Goal: Task Accomplishment & Management: Manage account settings

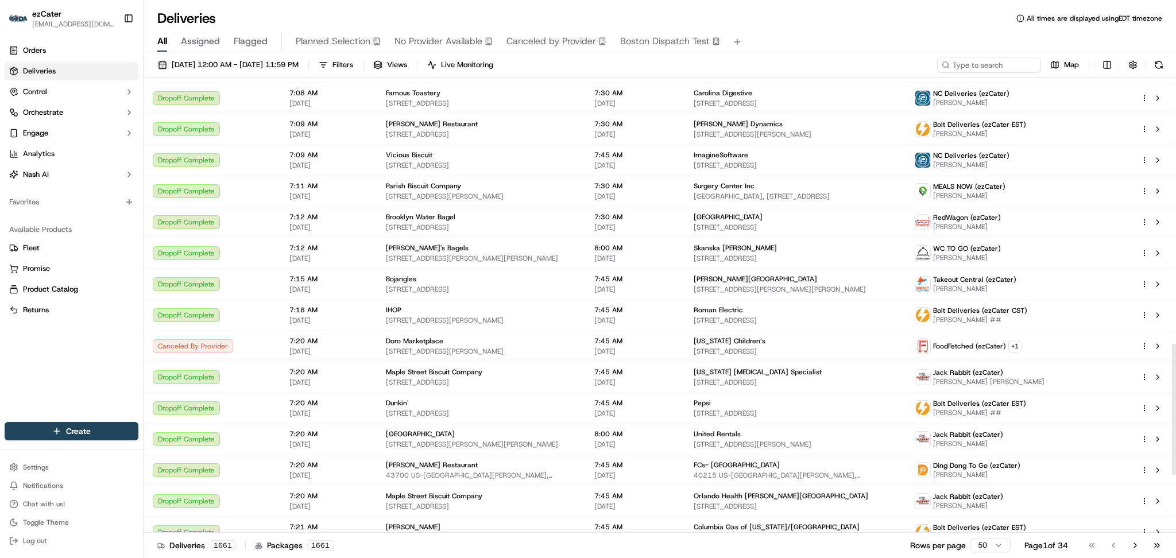
scroll to position [1119, 0]
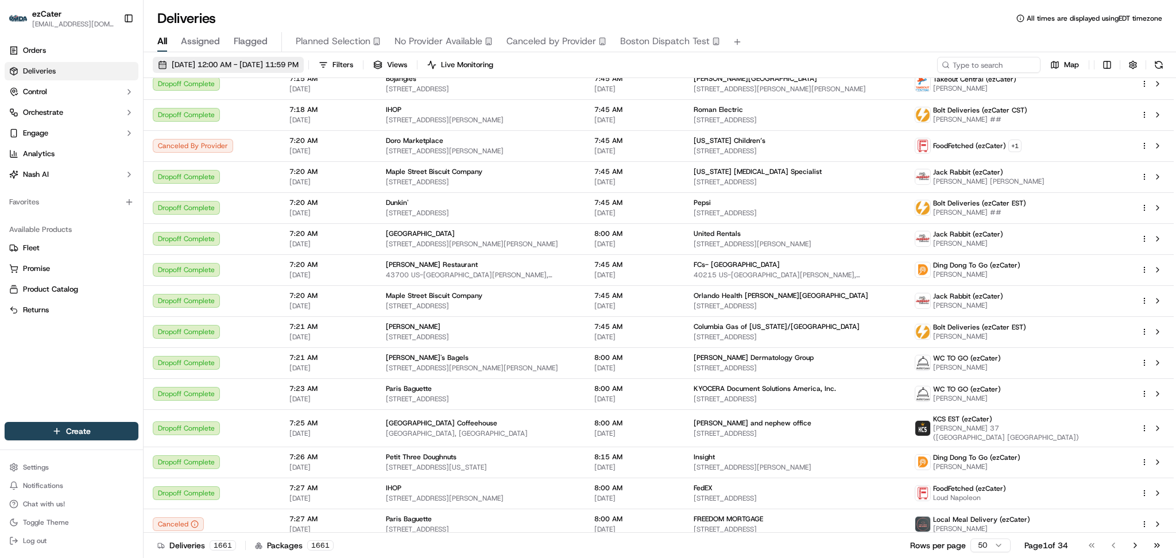
click at [218, 62] on span "[DATE] 12:00 AM - [DATE] 11:59 PM" at bounding box center [235, 65] width 127 height 10
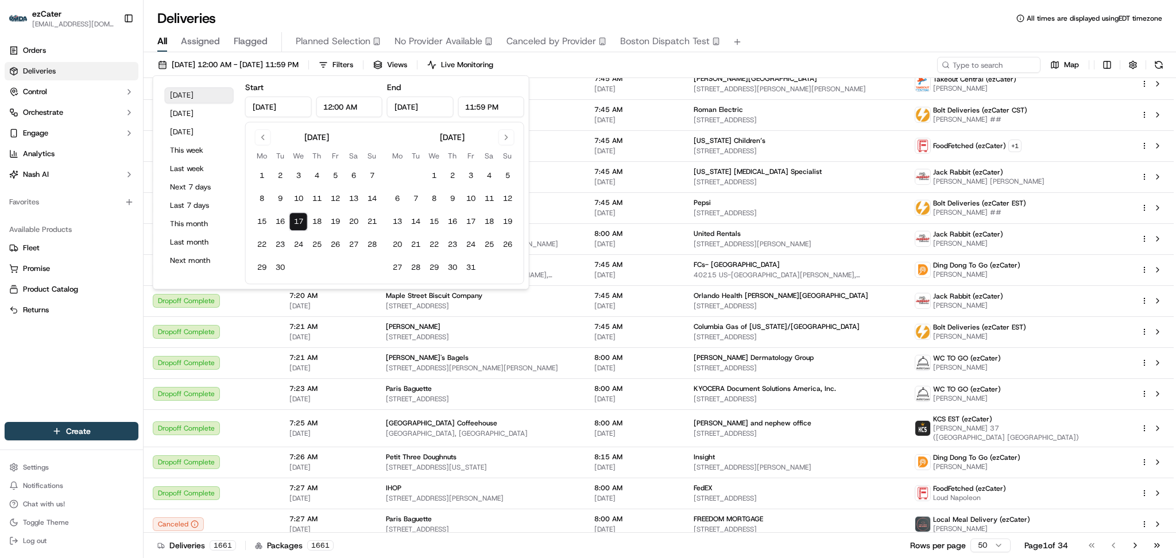
click at [195, 93] on button "[DATE]" at bounding box center [199, 95] width 69 height 16
click at [334, 104] on input "12:00 AM" at bounding box center [349, 106] width 67 height 21
type input "11:30 AM"
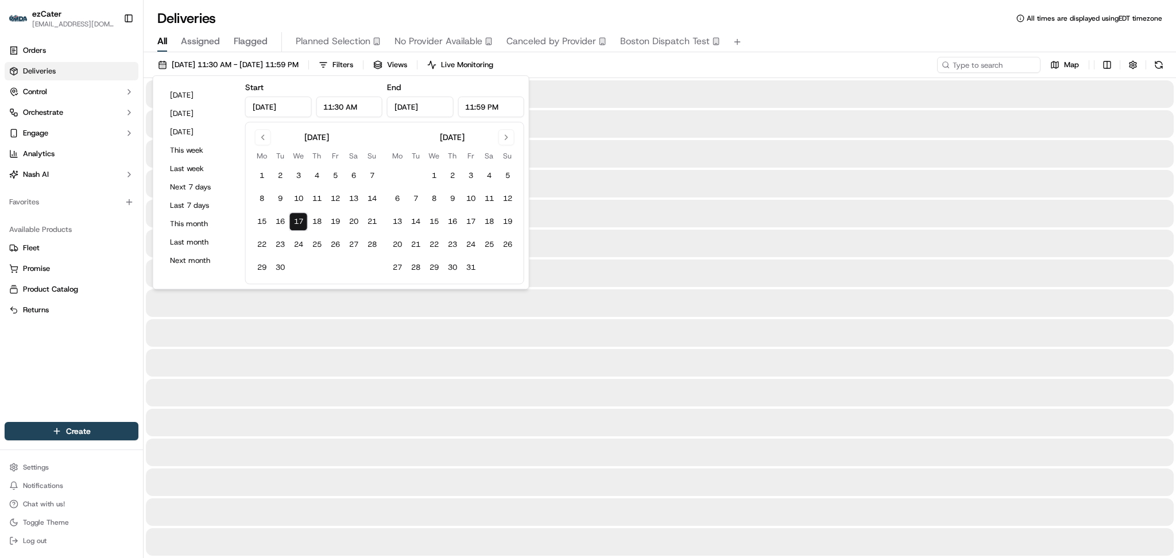
drag, startPoint x: 489, startPoint y: 104, endPoint x: 456, endPoint y: 104, distance: 32.7
click at [456, 104] on div "[DATE] 11:59 PM" at bounding box center [455, 106] width 137 height 21
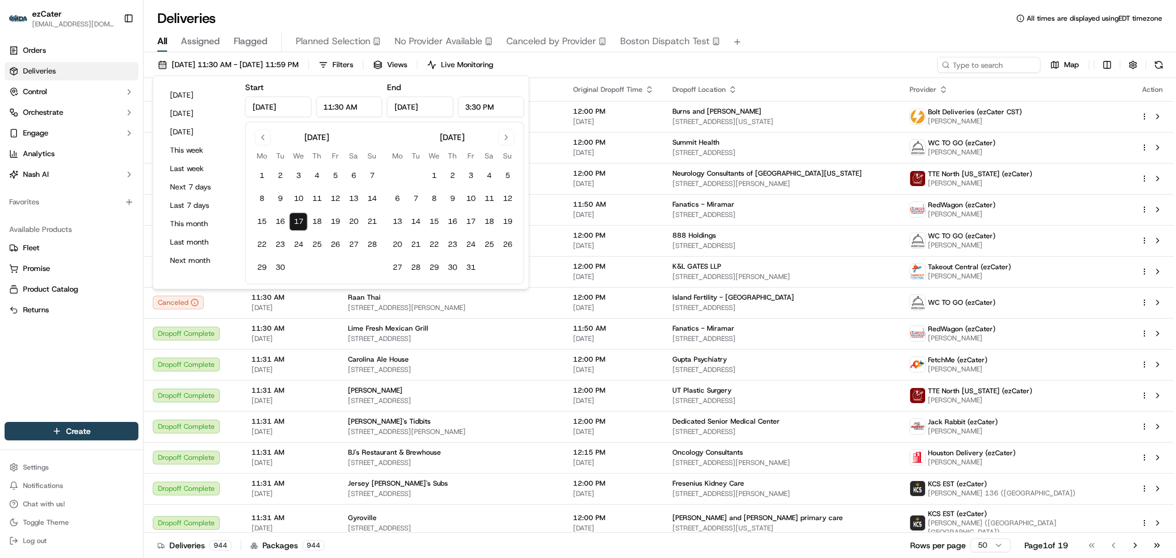
type input "3:30 PM"
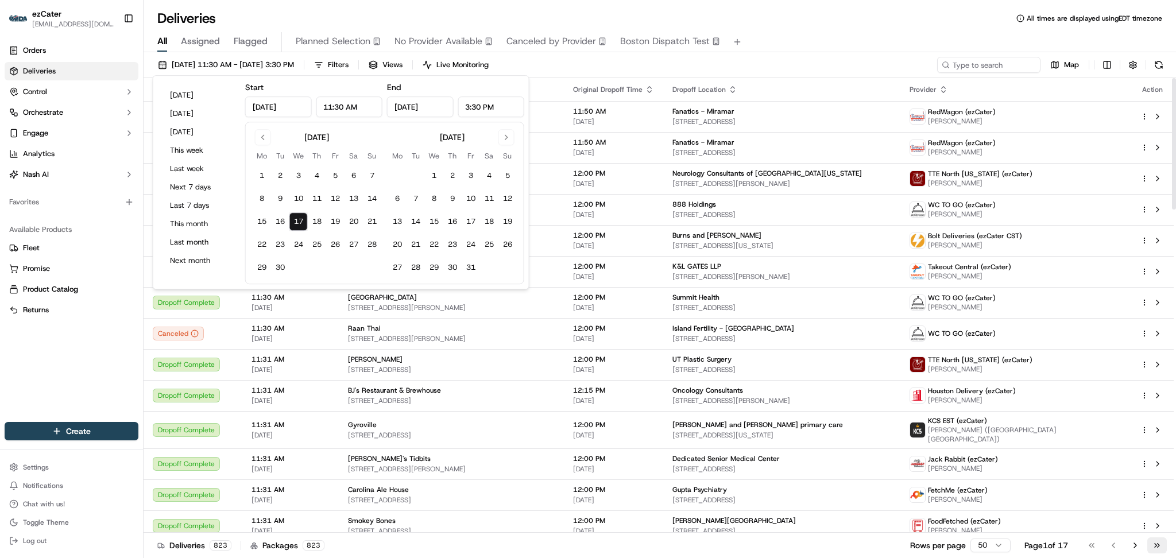
click at [1152, 544] on button "Go to last page" at bounding box center [1157, 545] width 20 height 16
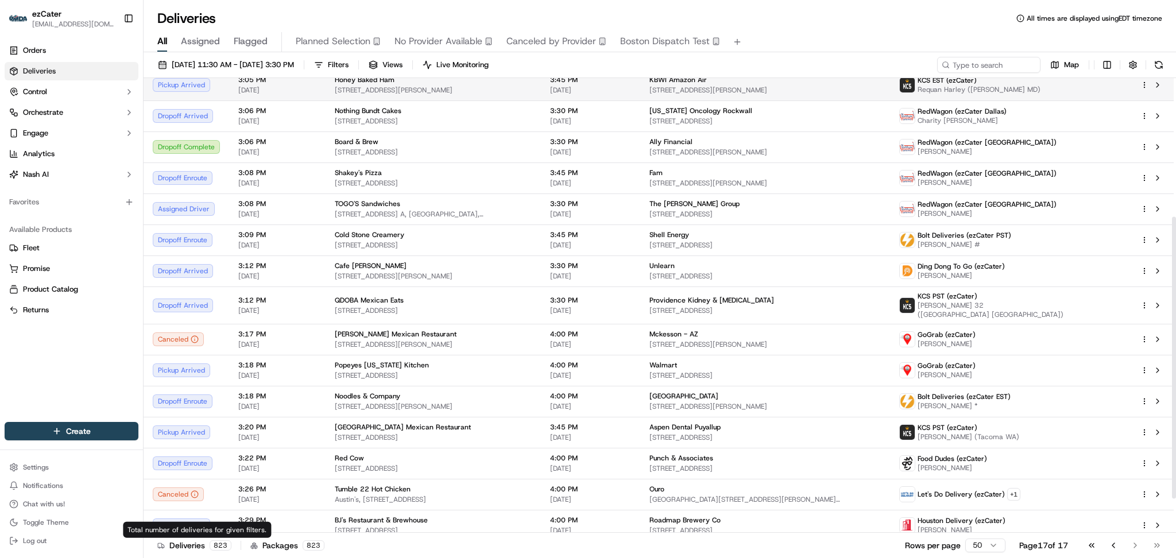
scroll to position [281, 0]
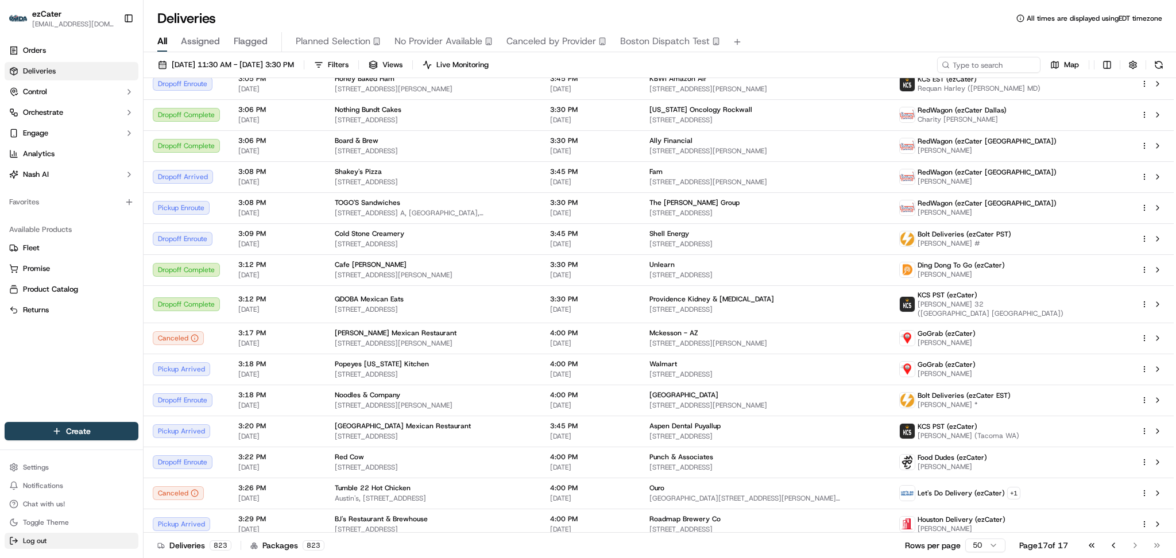
click at [59, 536] on button "Log out" at bounding box center [72, 541] width 134 height 16
